Goal: Task Accomplishment & Management: Use online tool/utility

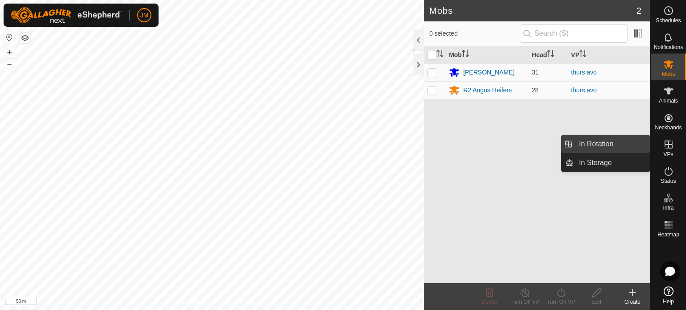
drag, startPoint x: 633, startPoint y: 149, endPoint x: 615, endPoint y: 146, distance: 18.5
click at [615, 146] on link "In Rotation" at bounding box center [612, 144] width 76 height 18
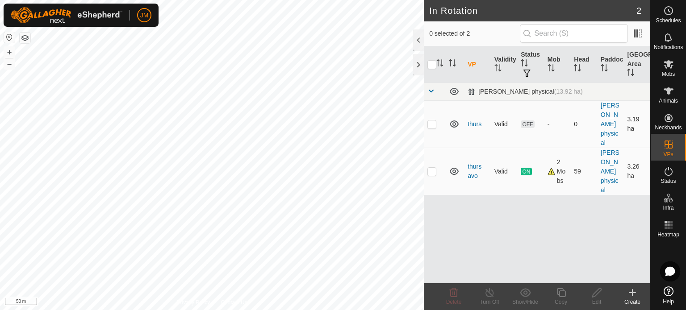
drag, startPoint x: 434, startPoint y: 123, endPoint x: 437, endPoint y: 128, distance: 6.2
click at [434, 122] on p-checkbox at bounding box center [431, 124] width 9 height 7
click at [456, 296] on icon at bounding box center [454, 293] width 8 height 9
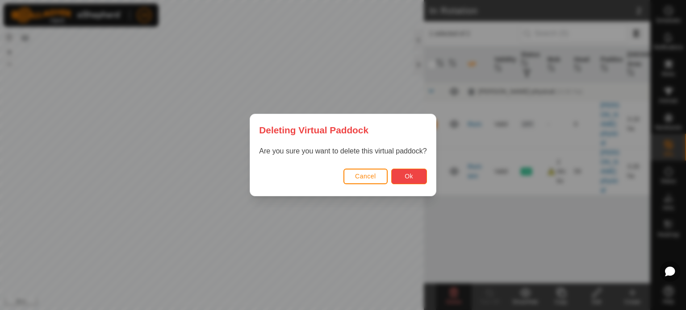
click at [400, 176] on button "Ok" at bounding box center [409, 177] width 36 height 16
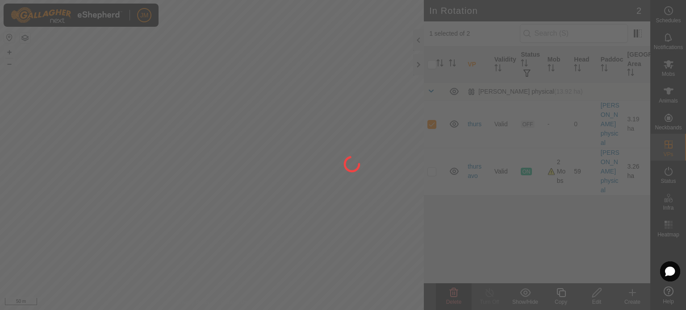
checkbox input "false"
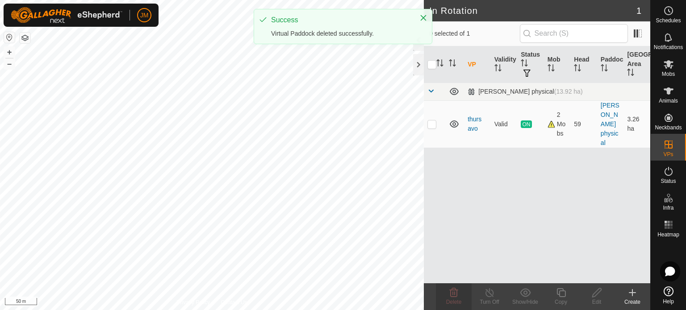
click at [635, 292] on icon at bounding box center [632, 293] width 11 height 11
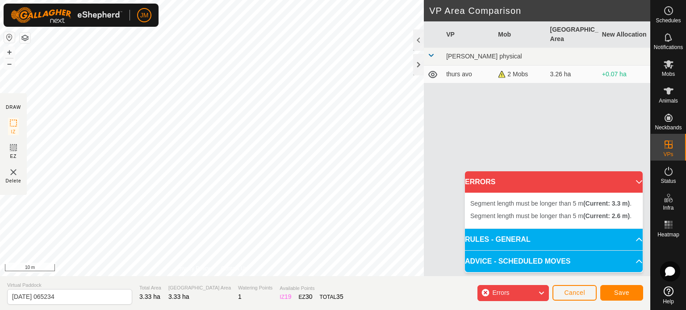
click at [251, 224] on div "Segment length must be longer than 5 m (Current: 3.3 m) . + – ⇧ i 10 m" at bounding box center [212, 138] width 424 height 276
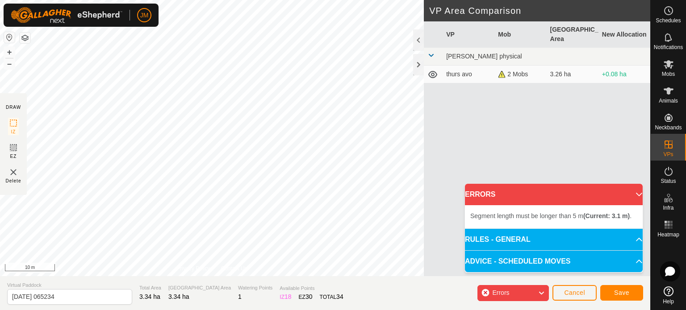
click at [270, 238] on div "Segment length must be longer than 5 m (Current: 3.1 m) . + – ⇧ i 10 m" at bounding box center [212, 138] width 424 height 276
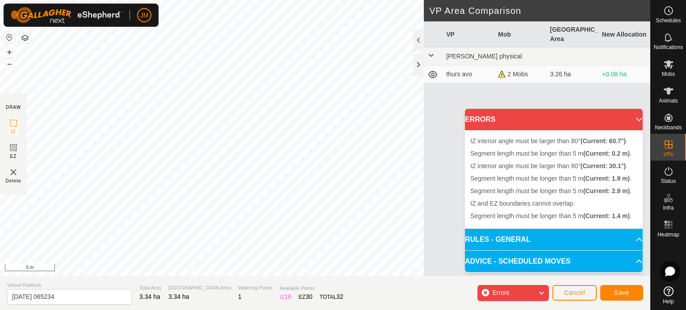
click at [235, 235] on div "Segment length must be longer than 5 m (Current: 0.2 m) . Segment length must b…" at bounding box center [212, 138] width 424 height 276
click at [238, 239] on div "Segment length must be longer than 5 m (Current: 2.1 m) . + – ⇧ i 5 m" at bounding box center [212, 138] width 424 height 276
click at [514, 293] on span "Errors" at bounding box center [504, 294] width 24 height 12
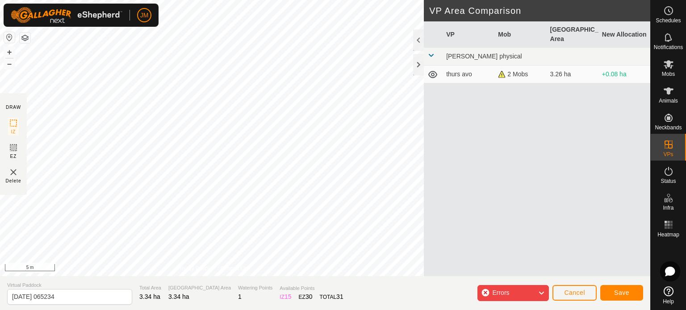
click at [513, 293] on span "Errors" at bounding box center [504, 294] width 24 height 12
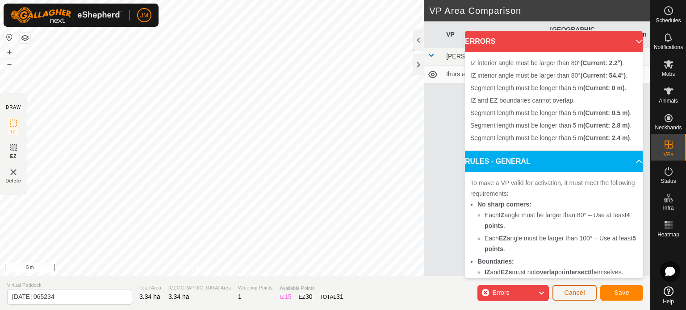
click at [575, 295] on span "Cancel" at bounding box center [574, 292] width 21 height 7
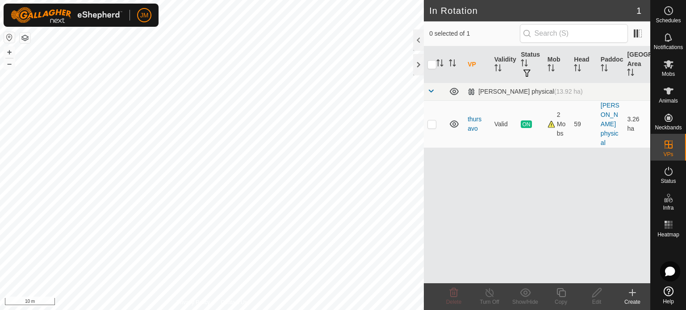
click at [632, 294] on icon at bounding box center [632, 293] width 11 height 11
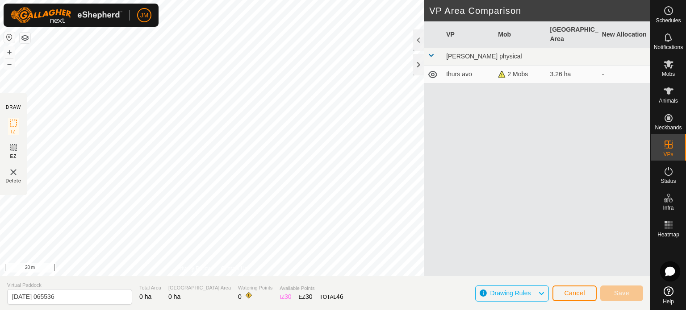
click at [22, 148] on div "DRAW IZ EZ Delete Privacy Policy Contact Us + – ⇧ i 20 m VP Area Comparison VP …" at bounding box center [325, 138] width 650 height 276
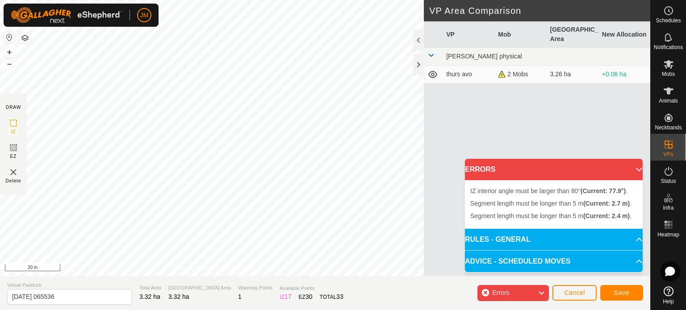
click at [168, 146] on div "Segment length must be longer than 5 m (Current: 2.4 m) . + – ⇧ i 20 m" at bounding box center [212, 138] width 424 height 276
click at [575, 298] on button "Cancel" at bounding box center [575, 293] width 44 height 16
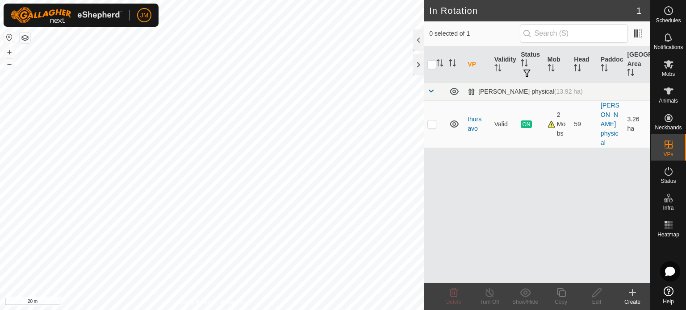
click at [633, 294] on icon at bounding box center [632, 293] width 11 height 11
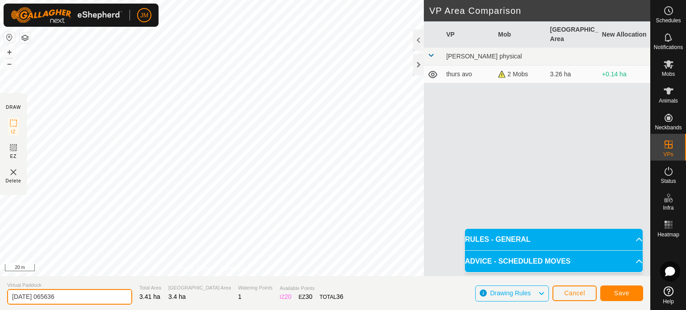
click at [88, 297] on input "[DATE] 065636" at bounding box center [69, 297] width 125 height 16
type input "2"
type input "fri morning"
click at [620, 294] on span "Save" at bounding box center [621, 293] width 15 height 7
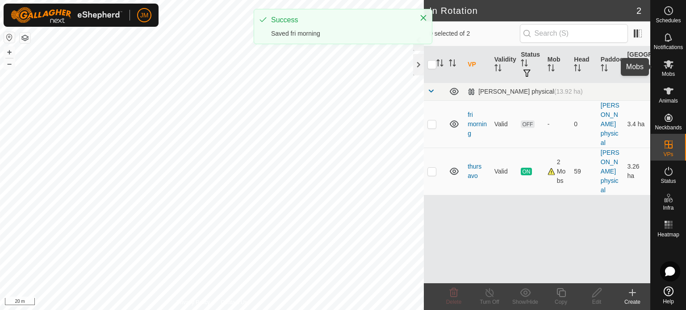
click at [664, 68] on icon at bounding box center [668, 64] width 11 height 11
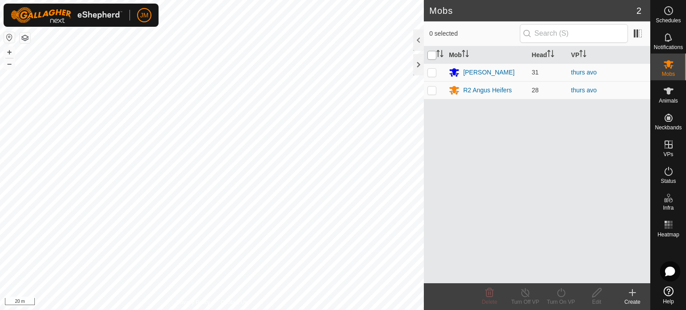
click at [430, 53] on input "checkbox" at bounding box center [431, 55] width 9 height 9
checkbox input "true"
click at [561, 297] on icon at bounding box center [561, 293] width 8 height 9
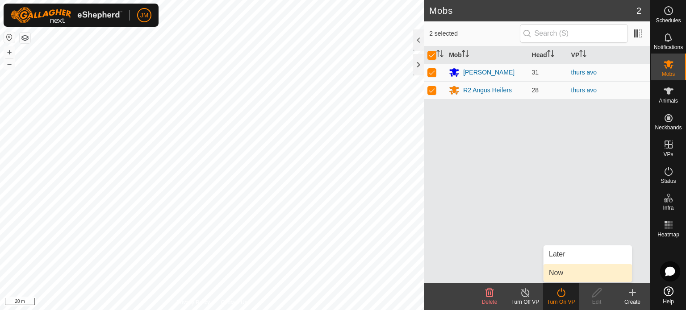
click at [560, 275] on link "Now" at bounding box center [588, 273] width 88 height 18
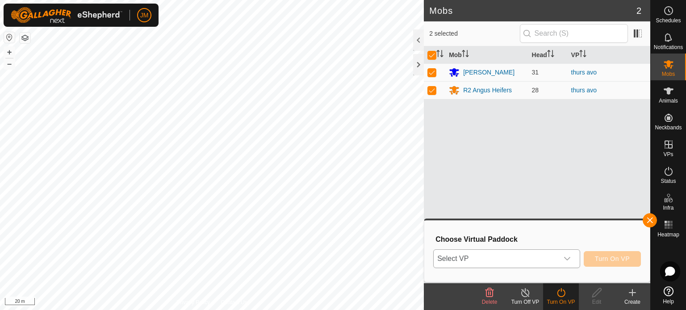
click at [542, 262] on span "Select VP" at bounding box center [496, 259] width 125 height 18
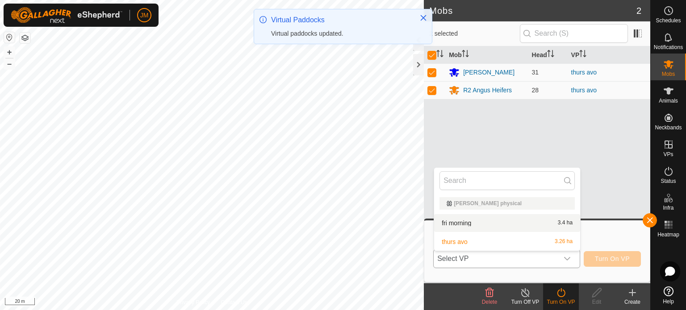
click at [517, 227] on li "fri morning 3.4 ha" at bounding box center [507, 223] width 146 height 18
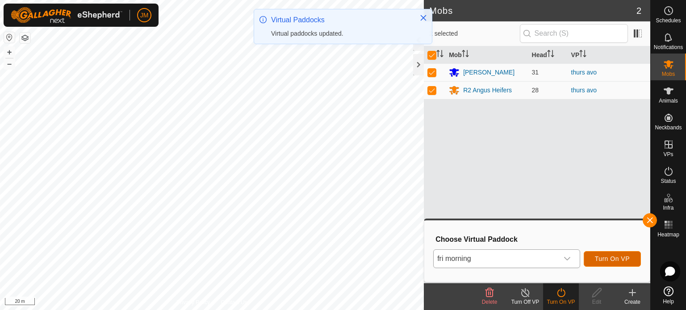
click at [607, 259] on span "Turn On VP" at bounding box center [612, 258] width 35 height 7
